Goal: Information Seeking & Learning: Learn about a topic

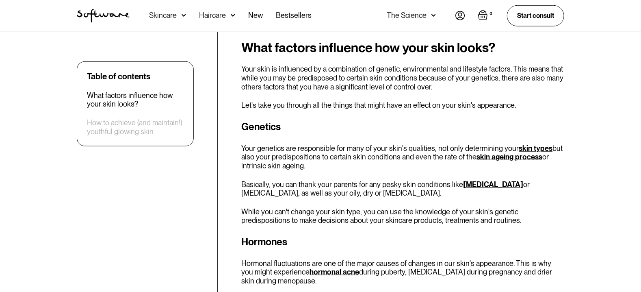
scroll to position [406, 0]
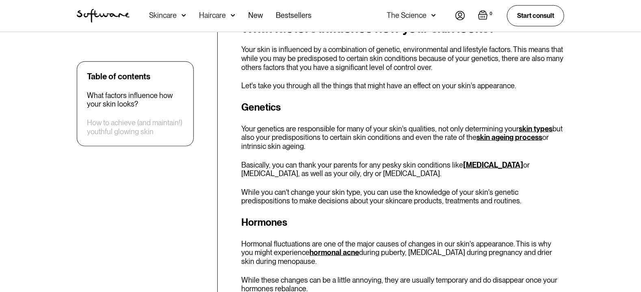
drag, startPoint x: 368, startPoint y: 167, endPoint x: 544, endPoint y: 175, distance: 176.6
click at [544, 175] on p "Basically, you can thank your parents for any pesky skin conditions like [MEDIC…" at bounding box center [402, 169] width 323 height 17
click at [462, 182] on div "Genetics Your genetics are responsible for many of your skin's qualities, not o…" at bounding box center [402, 152] width 323 height 105
click at [458, 167] on p "Basically, you can thank your parents for any pesky skin conditions like rosace…" at bounding box center [402, 169] width 323 height 17
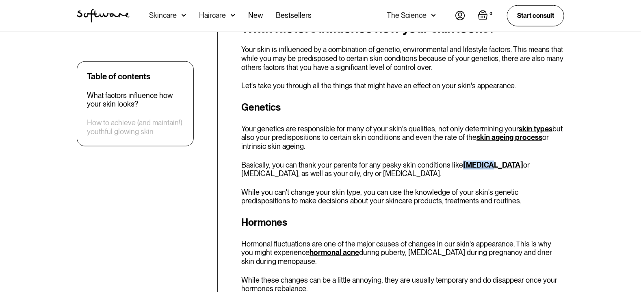
click at [471, 167] on link "rosacea" at bounding box center [493, 165] width 60 height 9
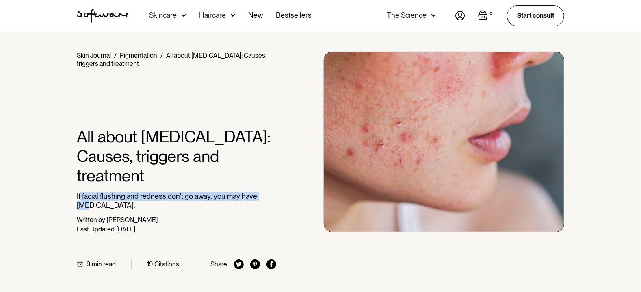
click at [88, 183] on div "Home / Skin Journal / Pigmentation / All about [MEDICAL_DATA]: Causes, triggers…" at bounding box center [177, 160] width 200 height 217
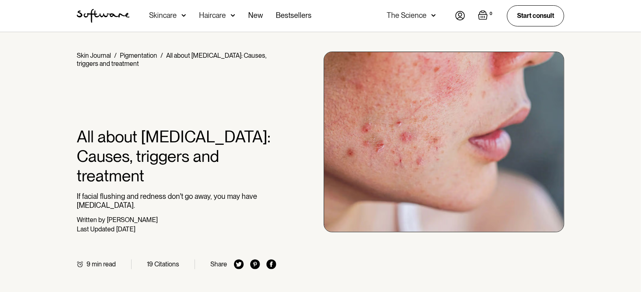
click at [236, 216] on div "Written by [PERSON_NAME]" at bounding box center [177, 220] width 200 height 8
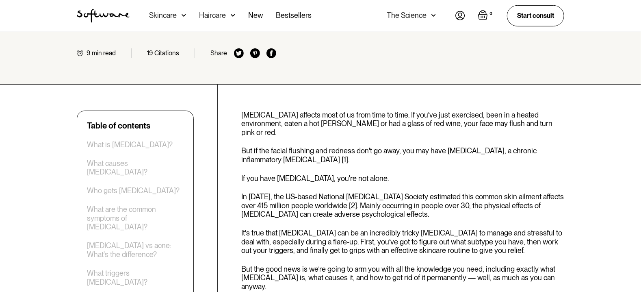
scroll to position [211, 0]
drag, startPoint x: 275, startPoint y: 211, endPoint x: 323, endPoint y: 214, distance: 48.5
click at [323, 228] on p "It's true that [MEDICAL_DATA] can be an incredibly tricky [MEDICAL_DATA] to man…" at bounding box center [402, 241] width 323 height 26
click at [352, 228] on p "It's true that [MEDICAL_DATA] can be an incredibly tricky [MEDICAL_DATA] to man…" at bounding box center [402, 241] width 323 height 26
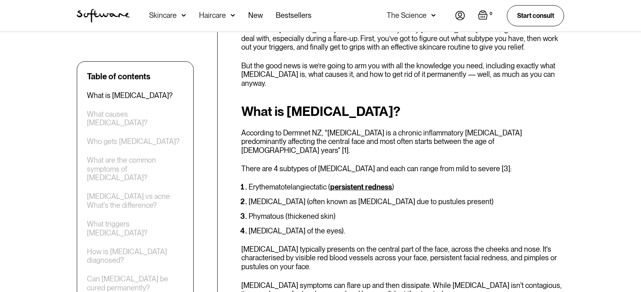
scroll to position [415, 0]
drag, startPoint x: 242, startPoint y: 140, endPoint x: 330, endPoint y: 179, distance: 95.7
click at [333, 182] on ol "Erythematotelangiectatic ( persistent redness ) [MEDICAL_DATA] (often known as …" at bounding box center [402, 208] width 323 height 52
click at [384, 226] on li "[MEDICAL_DATA] of the eyes)." at bounding box center [407, 230] width 316 height 8
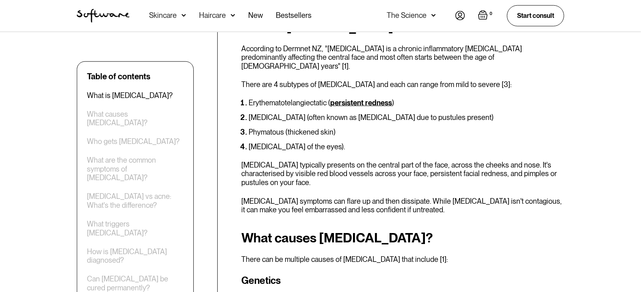
scroll to position [536, 0]
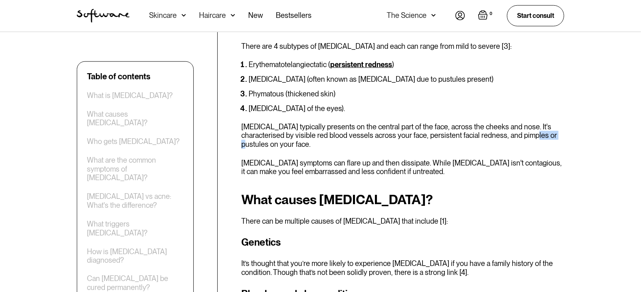
drag, startPoint x: 506, startPoint y: 93, endPoint x: 532, endPoint y: 92, distance: 26.0
click at [532, 122] on p "[MEDICAL_DATA] typically presents on the central part of the face, across the c…" at bounding box center [402, 135] width 323 height 26
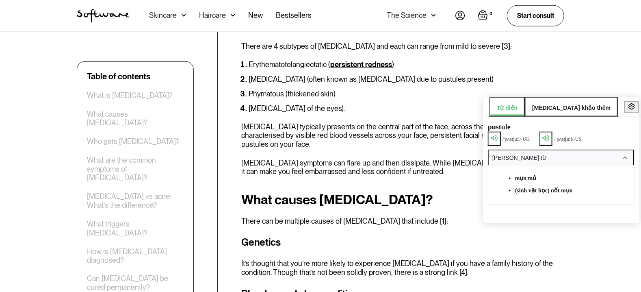
click at [457, 102] on div "What is [MEDICAL_DATA]? According to Dermnet NZ, "[MEDICAL_DATA] is a chronic i…" at bounding box center [402, 79] width 323 height 194
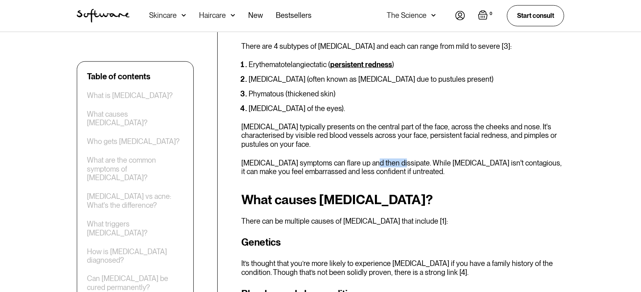
drag, startPoint x: 372, startPoint y: 117, endPoint x: 398, endPoint y: 116, distance: 26.1
click at [398, 158] on p "[MEDICAL_DATA] symptoms can flare up and then dissipate. While [MEDICAL_DATA] i…" at bounding box center [402, 166] width 323 height 17
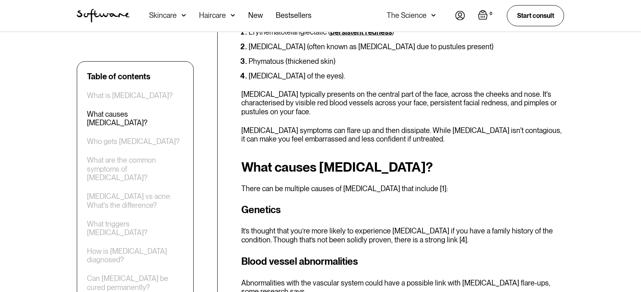
scroll to position [618, 0]
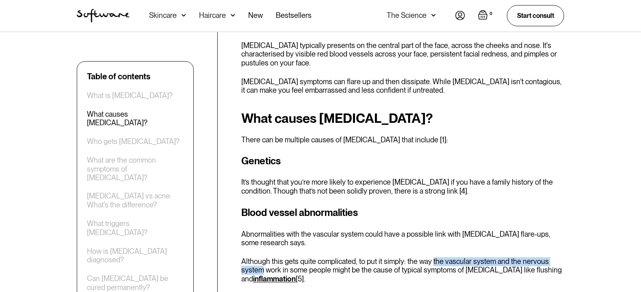
drag, startPoint x: 431, startPoint y: 213, endPoint x: 261, endPoint y: 222, distance: 170.2
click at [261, 257] on p "Although this gets quite complicated, to put it simply: the way the vascular sy…" at bounding box center [402, 270] width 323 height 26
click at [432, 230] on p "Abnormalities with the vascular system could have a possible link with [MEDICAL…" at bounding box center [402, 238] width 323 height 17
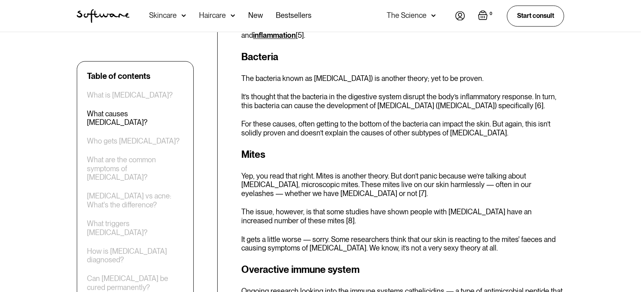
scroll to position [821, 0]
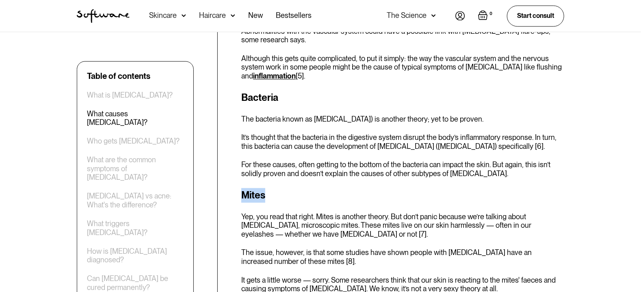
drag, startPoint x: 242, startPoint y: 150, endPoint x: 266, endPoint y: 148, distance: 24.0
click at [266, 188] on h3 "Mites" at bounding box center [402, 195] width 323 height 15
click at [335, 138] on div "What causes [MEDICAL_DATA]? There can be multiple causes of [MEDICAL_DATA] that…" at bounding box center [402, 131] width 323 height 446
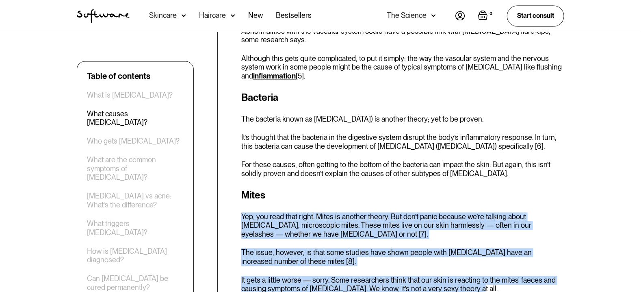
drag, startPoint x: 240, startPoint y: 172, endPoint x: 482, endPoint y: 241, distance: 252.4
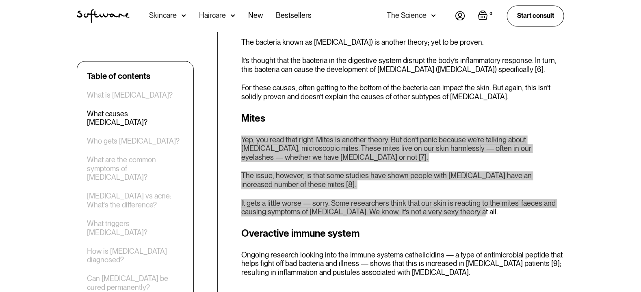
scroll to position [902, 0]
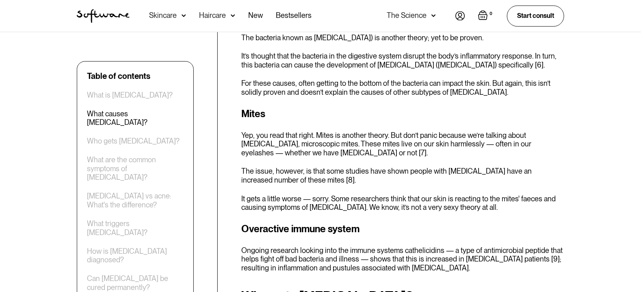
click at [386, 221] on h3 "Overactive immune system" at bounding box center [402, 228] width 323 height 15
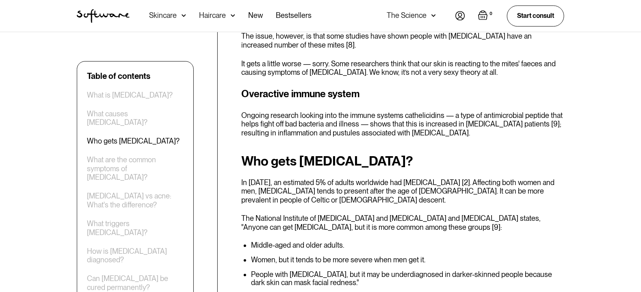
scroll to position [1024, 0]
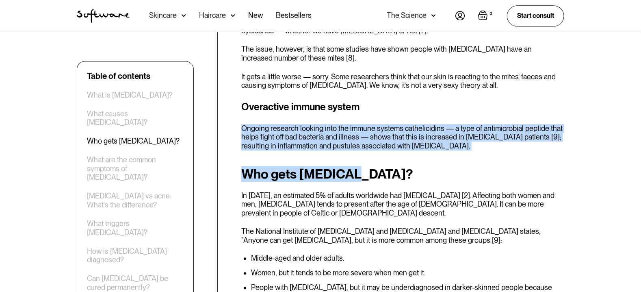
drag, startPoint x: 241, startPoint y: 81, endPoint x: 465, endPoint y: 104, distance: 224.7
click at [472, 124] on p "Ongoing research looking into the immune systems cathelicidins — a type of anti…" at bounding box center [402, 137] width 323 height 26
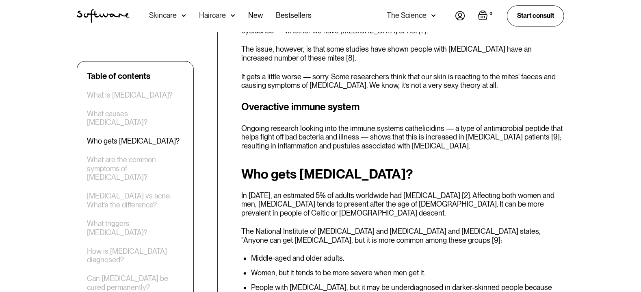
drag, startPoint x: 243, startPoint y: 81, endPoint x: 491, endPoint y: 104, distance: 248.5
click at [393, 167] on h2 "Who gets [MEDICAL_DATA]?" at bounding box center [402, 174] width 323 height 15
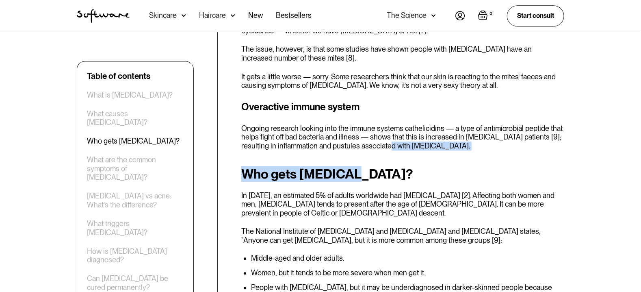
drag, startPoint x: 375, startPoint y: 100, endPoint x: 420, endPoint y: 104, distance: 45.4
click at [419, 124] on p "Ongoing research looking into the immune systems cathelicidins — a type of anti…" at bounding box center [402, 137] width 323 height 26
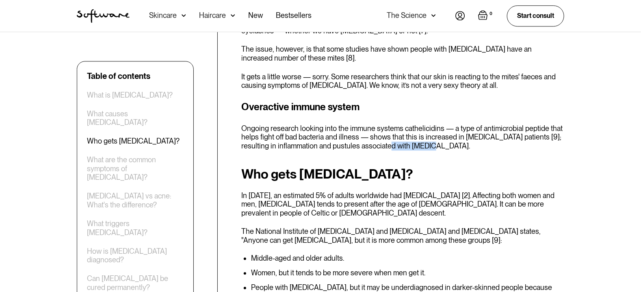
drag, startPoint x: 374, startPoint y: 100, endPoint x: 419, endPoint y: 100, distance: 44.7
click at [419, 124] on p "Ongoing research looking into the immune systems cathelicidins — a type of anti…" at bounding box center [402, 137] width 323 height 26
drag, startPoint x: 405, startPoint y: 102, endPoint x: 399, endPoint y: 102, distance: 5.7
click at [399, 124] on p "Ongoing research looking into the immune systems cathelicidins — a type of anti…" at bounding box center [402, 137] width 323 height 26
click at [408, 124] on p "Ongoing research looking into the immune systems cathelicidins — a type of anti…" at bounding box center [402, 137] width 323 height 26
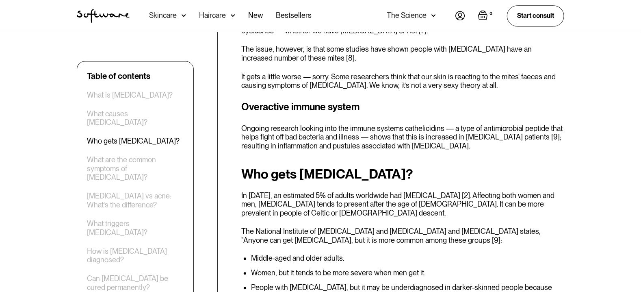
click at [408, 124] on p "Ongoing research looking into the immune systems cathelicidins — a type of anti…" at bounding box center [402, 137] width 323 height 26
drag, startPoint x: 375, startPoint y: 101, endPoint x: 421, endPoint y: 102, distance: 46.4
click at [421, 124] on p "Ongoing research looking into the immune systems cathelicidins — a type of anti…" at bounding box center [402, 137] width 323 height 26
click at [438, 167] on h2 "Who gets [MEDICAL_DATA]?" at bounding box center [402, 174] width 323 height 15
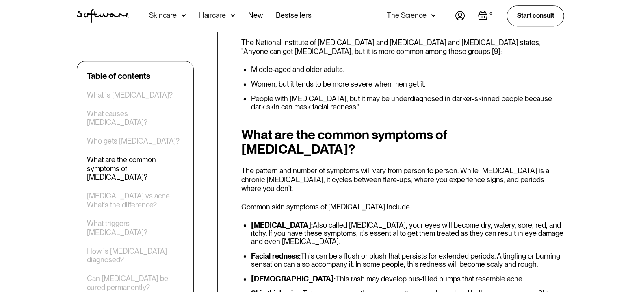
scroll to position [1227, 0]
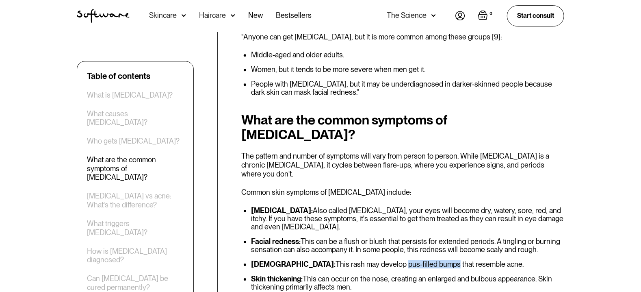
drag, startPoint x: 394, startPoint y: 195, endPoint x: 342, endPoint y: 196, distance: 52.0
click at [342, 260] on li "Rash: This rash may develop pus-filled bumps that resemble acne." at bounding box center [407, 264] width 313 height 8
click at [384, 275] on li "Skin thickening: This can occur on the nose, creating an enlarged and bulbous a…" at bounding box center [407, 283] width 313 height 16
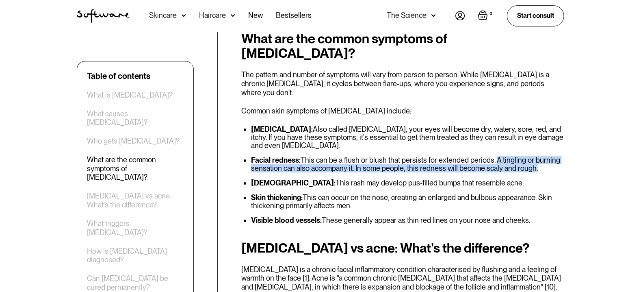
drag, startPoint x: 495, startPoint y: 89, endPoint x: 543, endPoint y: 101, distance: 49.4
click at [543, 156] on li "Facial redness: This can be a flush or blush that persists for extended periods…" at bounding box center [407, 164] width 313 height 16
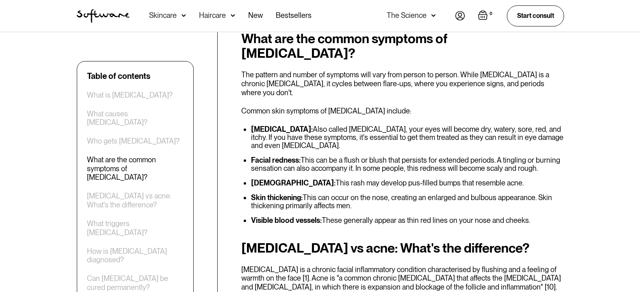
click at [471, 179] on li "Rash: This rash may develop pus-filled bumps that resemble acne." at bounding box center [407, 183] width 313 height 8
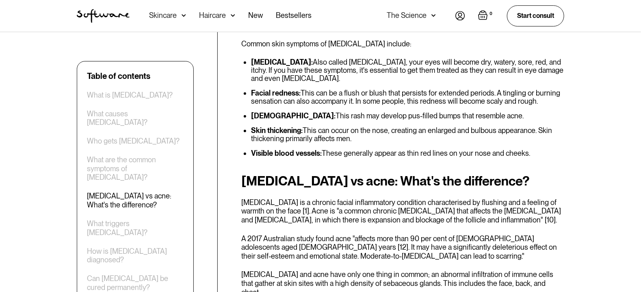
scroll to position [1390, 0]
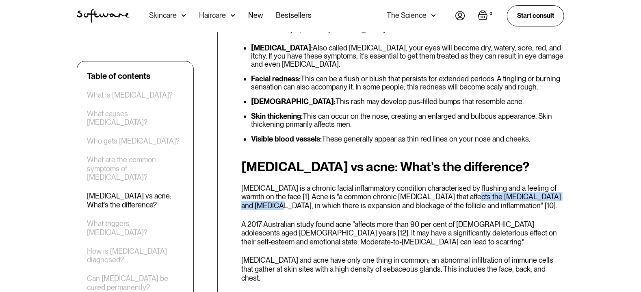
drag, startPoint x: 452, startPoint y: 128, endPoint x: 554, endPoint y: 130, distance: 102.0
click at [554, 184] on p "[MEDICAL_DATA] is a chronic facial inflammatory condition characterised by flus…" at bounding box center [402, 197] width 323 height 26
click at [457, 220] on p "A 2017 Australian study found acne "affects more than 90 per cent of [DEMOGRAPH…" at bounding box center [402, 233] width 323 height 26
drag, startPoint x: 500, startPoint y: 128, endPoint x: 533, endPoint y: 125, distance: 33.0
click at [533, 184] on p "[MEDICAL_DATA] is a chronic facial inflammatory condition characterised by flus…" at bounding box center [402, 197] width 323 height 26
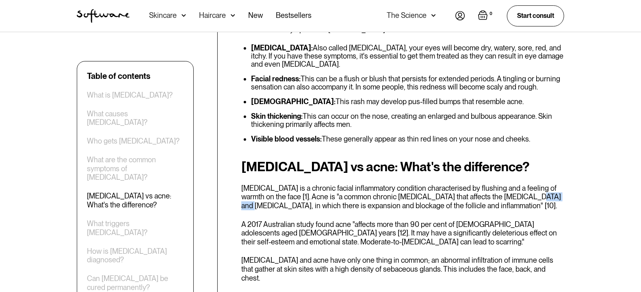
click at [529, 184] on p "[MEDICAL_DATA] is a chronic facial inflammatory condition characterised by flus…" at bounding box center [402, 197] width 323 height 26
click at [491, 184] on p "[MEDICAL_DATA] is a chronic facial inflammatory condition characterised by flus…" at bounding box center [402, 197] width 323 height 26
drag, startPoint x: 465, startPoint y: 129, endPoint x: 484, endPoint y: 127, distance: 18.8
click at [484, 184] on p "[MEDICAL_DATA] is a chronic facial inflammatory condition characterised by flus…" at bounding box center [402, 197] width 323 height 26
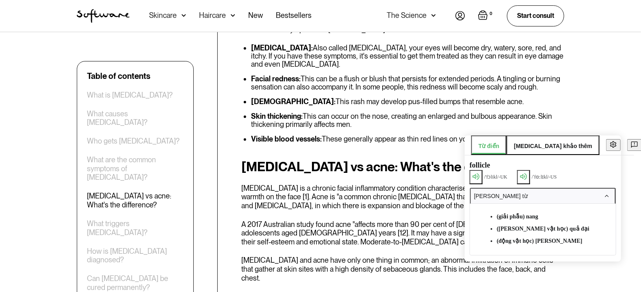
click at [430, 184] on p "[MEDICAL_DATA] is a chronic facial inflammatory condition characterised by flus…" at bounding box center [402, 197] width 323 height 26
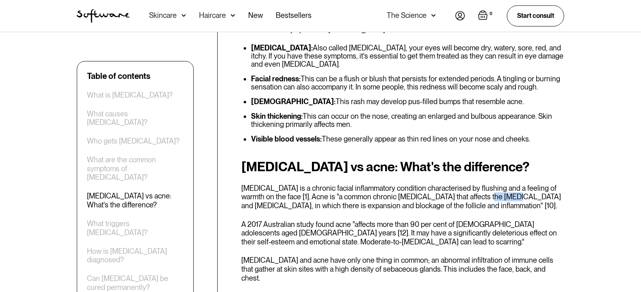
drag, startPoint x: 465, startPoint y: 128, endPoint x: 484, endPoint y: 130, distance: 19.6
click at [484, 184] on p "[MEDICAL_DATA] is a chronic facial inflammatory condition characterised by flus…" at bounding box center [402, 197] width 323 height 26
click at [459, 220] on p "A 2017 Australian study found acne "affects more than 90 per cent of [DEMOGRAPH…" at bounding box center [402, 233] width 323 height 26
drag, startPoint x: 500, startPoint y: 127, endPoint x: 553, endPoint y: 129, distance: 52.9
click at [553, 184] on p "[MEDICAL_DATA] is a chronic facial inflammatory condition characterised by flus…" at bounding box center [402, 197] width 323 height 26
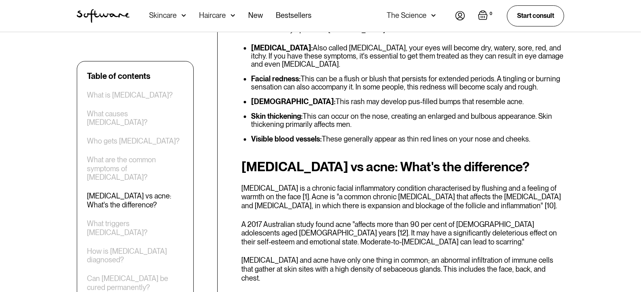
click at [466, 159] on div "[MEDICAL_DATA] vs acne: What's the difference? [MEDICAL_DATA] is a chronic faci…" at bounding box center [402, 238] width 323 height 159
drag, startPoint x: 501, startPoint y: 129, endPoint x: 533, endPoint y: 129, distance: 32.5
click at [533, 184] on p "[MEDICAL_DATA] is a chronic facial inflammatory condition characterised by flus…" at bounding box center [402, 197] width 323 height 26
click at [441, 185] on div "[MEDICAL_DATA] vs acne: What's the difference? [MEDICAL_DATA] is a chronic faci…" at bounding box center [402, 238] width 323 height 159
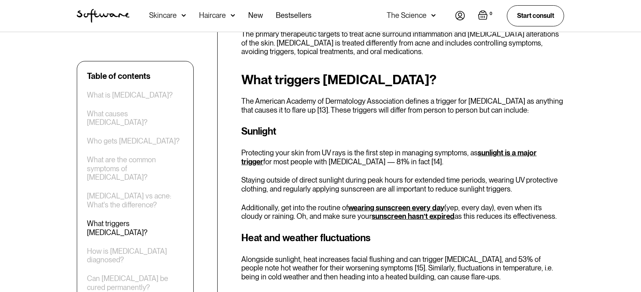
scroll to position [1581, 0]
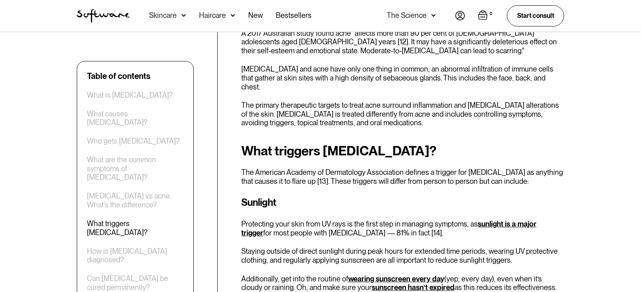
click at [241, 219] on link "sunlight is a major trigger" at bounding box center [388, 227] width 295 height 17
click at [551, 195] on div "Sunlight Protecting your skin from UV rays is the first step in managing sympto…" at bounding box center [402, 243] width 323 height 97
